Goal: Task Accomplishment & Management: Complete application form

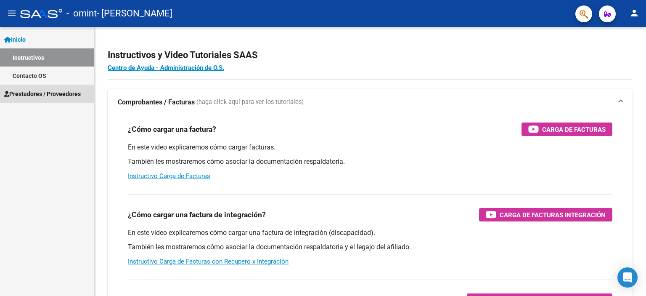
click at [41, 95] on span "Prestadores / Proveedores" at bounding box center [42, 93] width 77 height 9
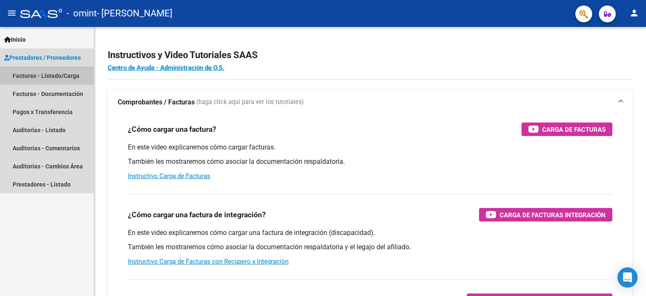
click at [56, 77] on link "Facturas - Listado/Carga" at bounding box center [47, 75] width 94 height 18
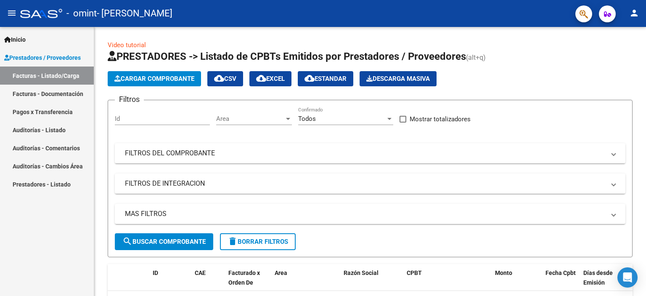
click at [55, 97] on link "Facturas - Documentación" at bounding box center [47, 94] width 94 height 18
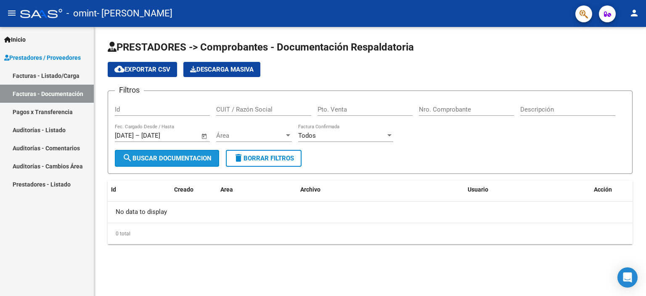
click at [190, 154] on span "search Buscar Documentacion" at bounding box center [166, 158] width 89 height 8
click at [202, 134] on span "Open calendar" at bounding box center [204, 136] width 20 height 20
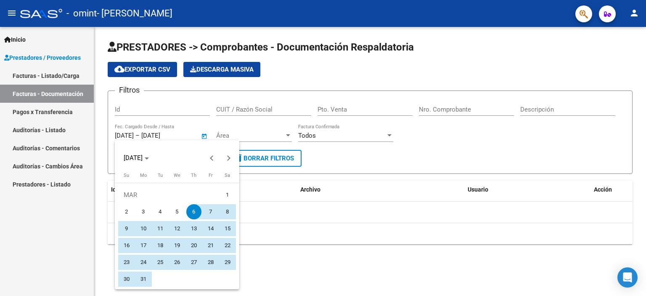
click at [225, 195] on span "1" at bounding box center [227, 194] width 15 height 15
type input "[DATE]"
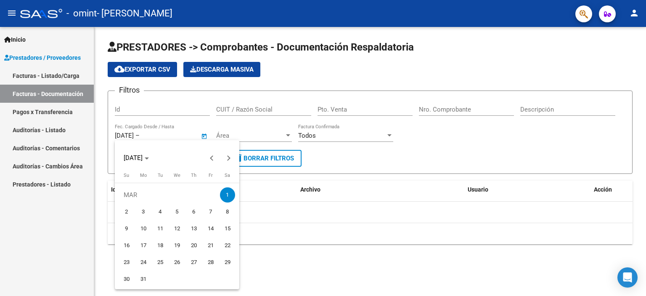
drag, startPoint x: 248, startPoint y: 218, endPoint x: 266, endPoint y: 214, distance: 17.7
click at [249, 218] on div at bounding box center [323, 148] width 646 height 296
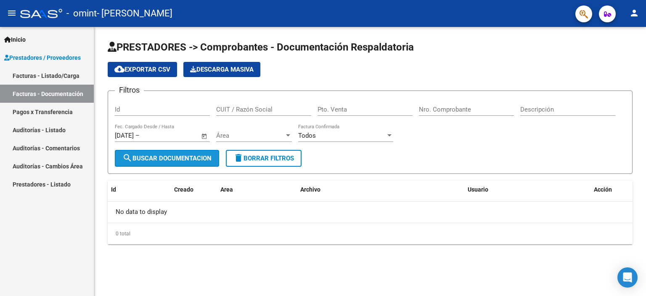
click at [199, 156] on span "search Buscar Documentacion" at bounding box center [166, 158] width 89 height 8
click at [61, 76] on link "Facturas - Listado/Carga" at bounding box center [47, 75] width 94 height 18
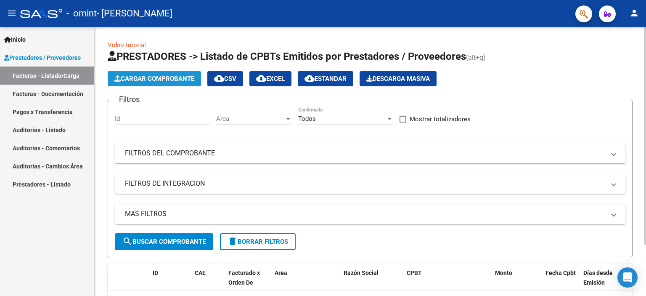
click at [183, 81] on span "Cargar Comprobante" at bounding box center [154, 79] width 80 height 8
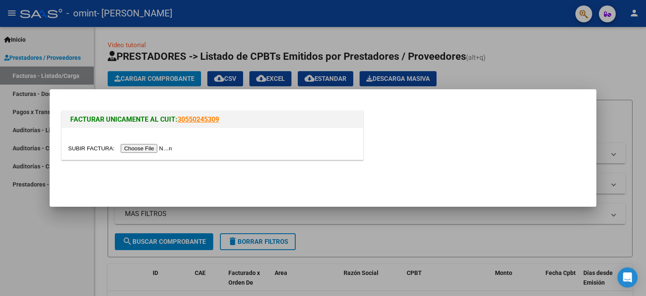
click at [151, 148] on input "file" at bounding box center [121, 148] width 106 height 9
